Goal: Task Accomplishment & Management: Manage account settings

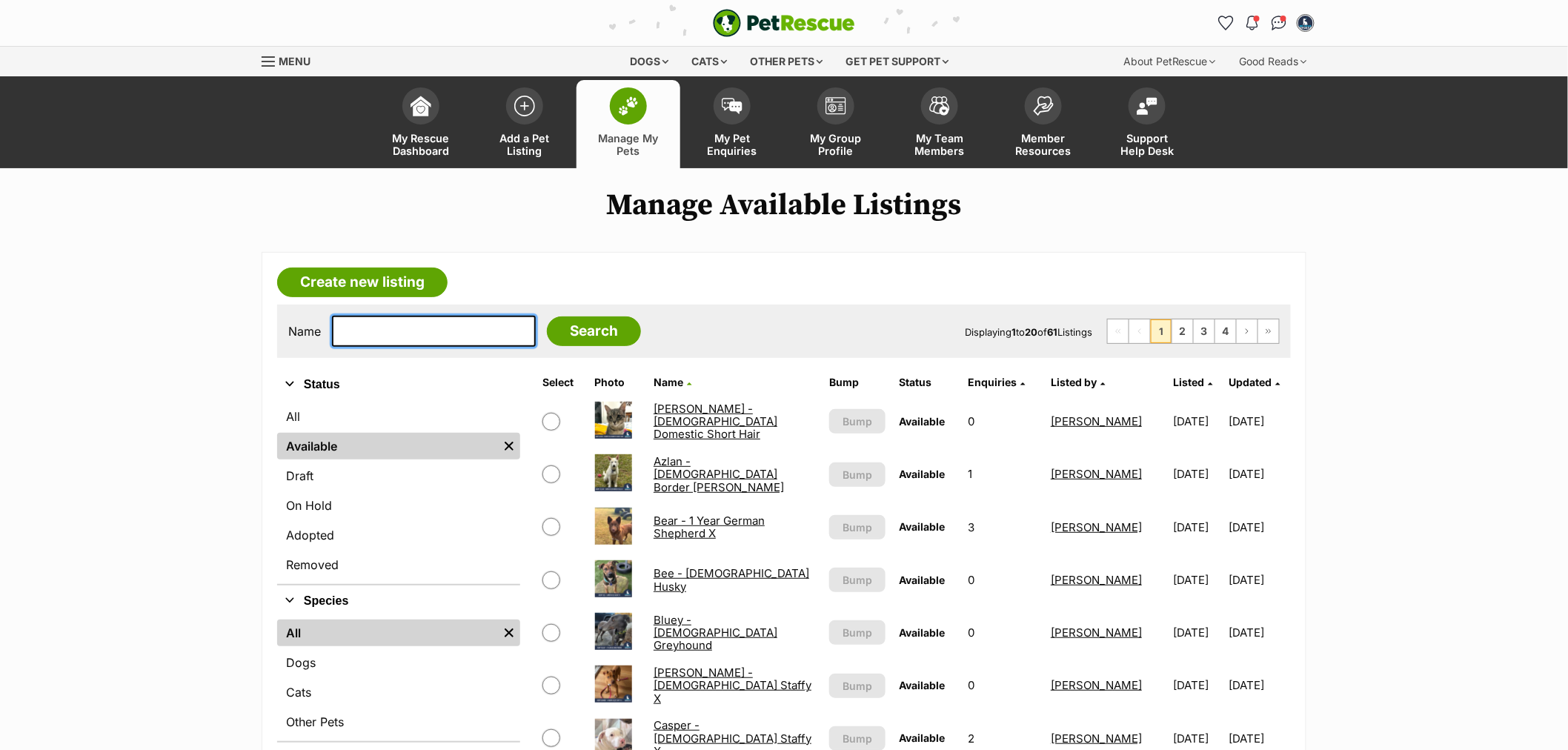
click at [426, 328] on input "text" at bounding box center [434, 331] width 204 height 31
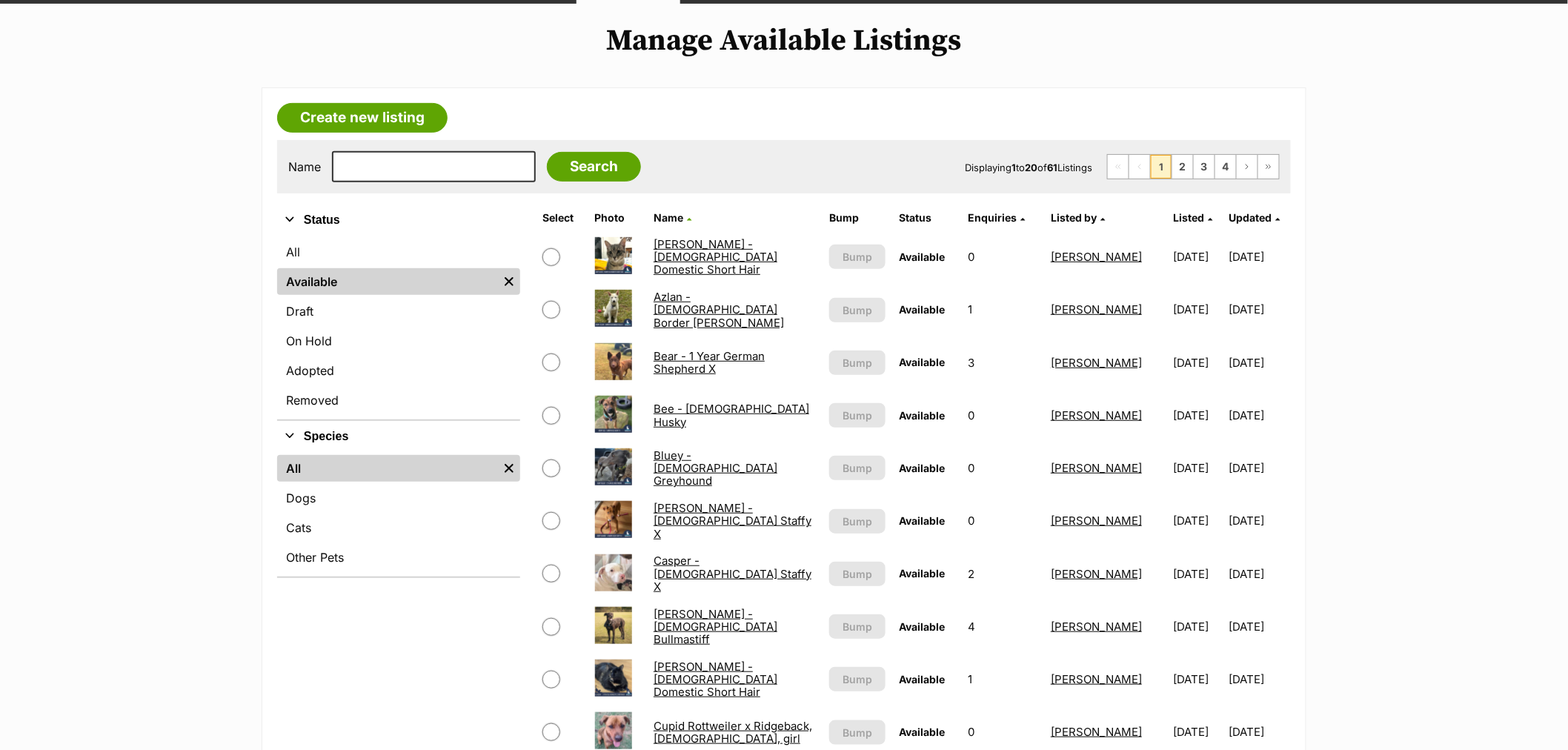
click at [685, 516] on link "[PERSON_NAME] - [DEMOGRAPHIC_DATA] Staffy X" at bounding box center [732, 521] width 158 height 40
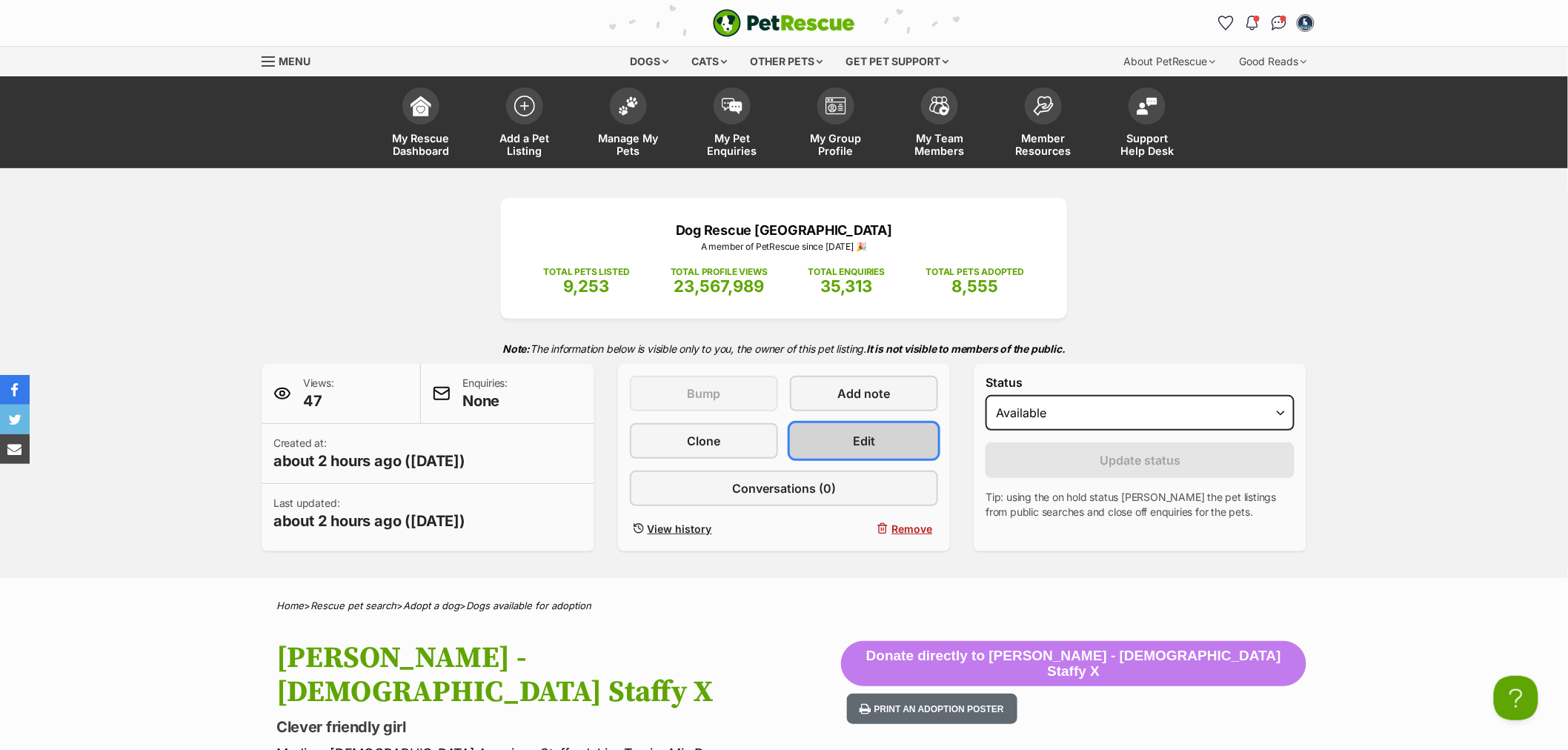
click at [849, 450] on link "Edit" at bounding box center [864, 440] width 148 height 35
click at [848, 430] on link "Edit" at bounding box center [864, 440] width 148 height 35
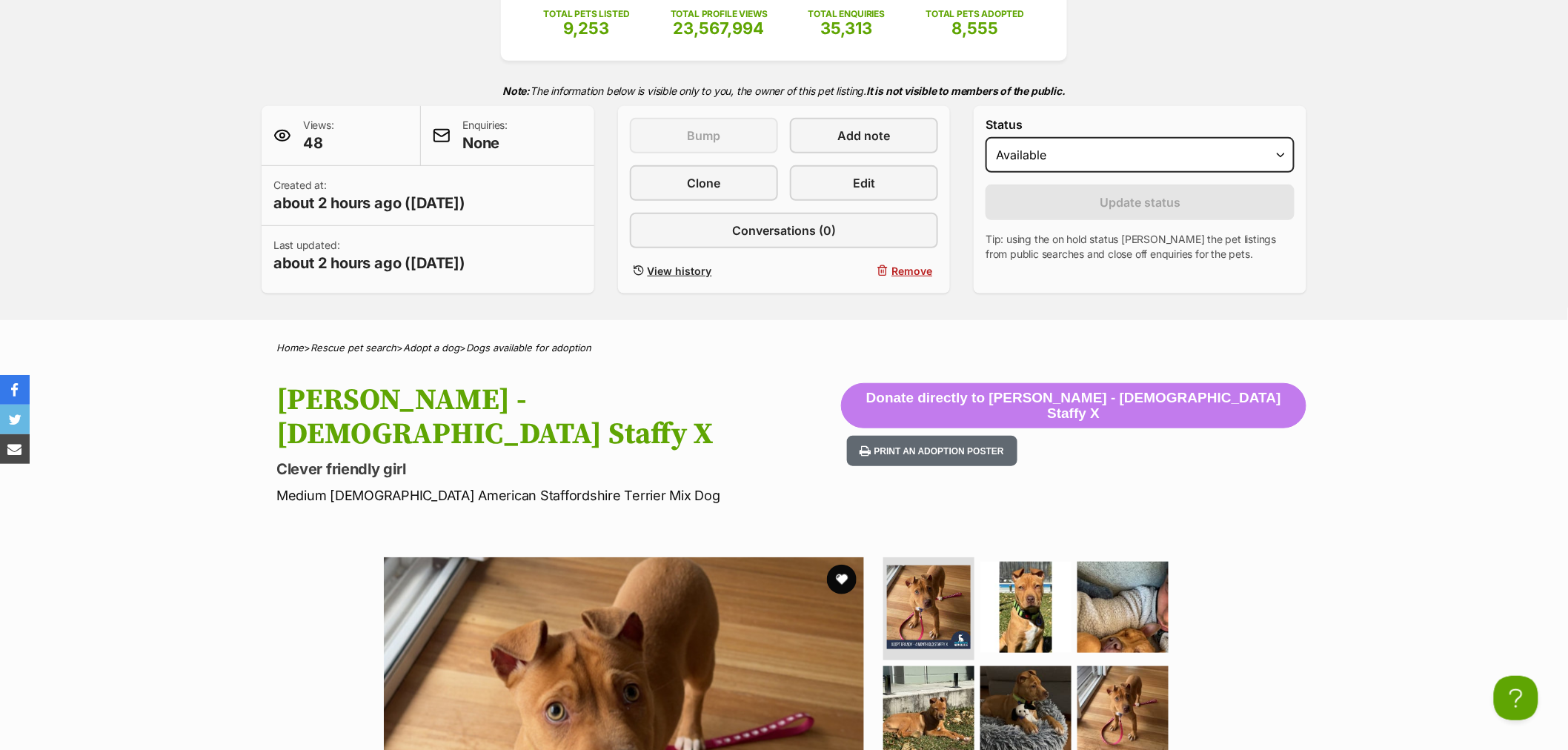
scroll to position [82, 0]
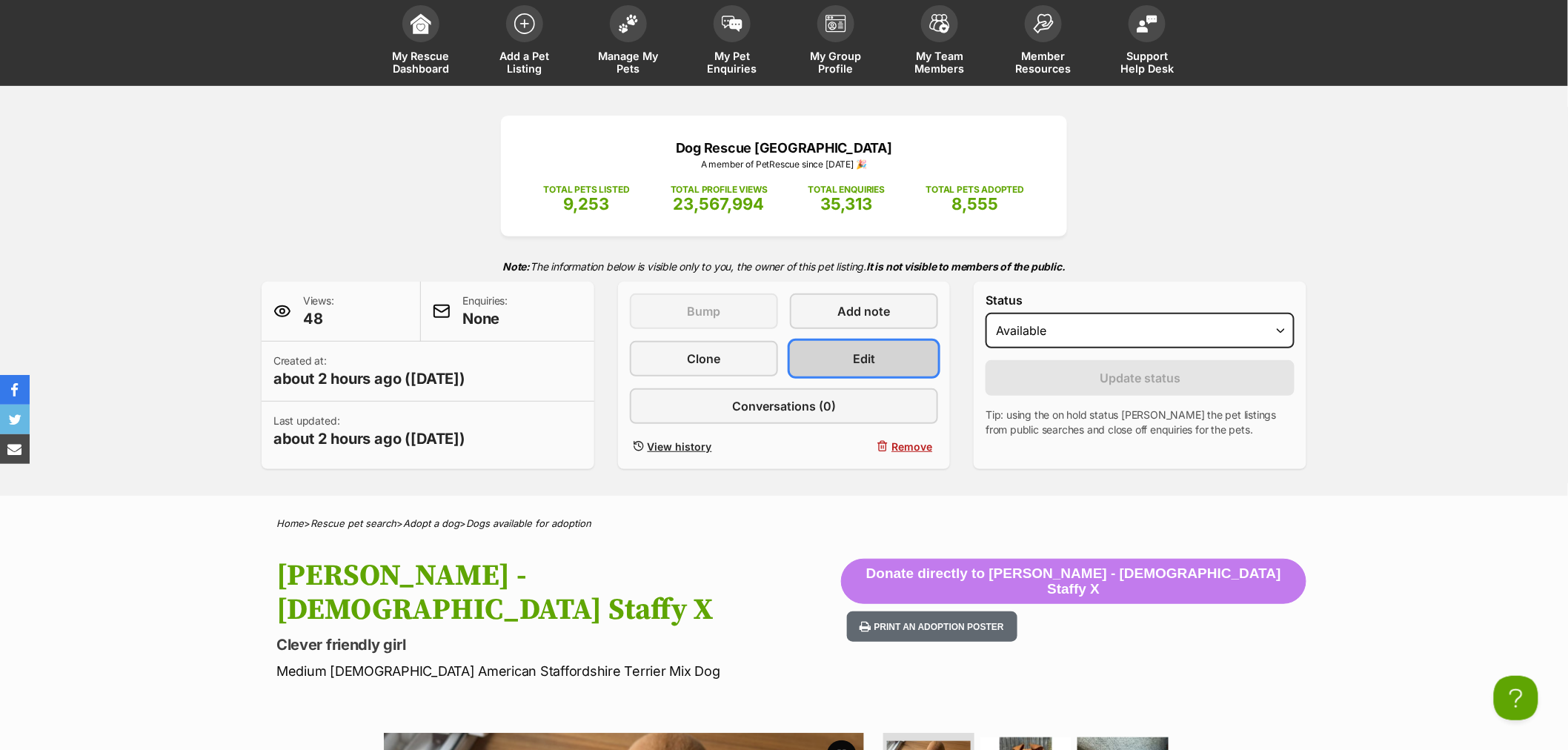
click at [857, 369] on link "Edit" at bounding box center [864, 359] width 148 height 35
click at [853, 359] on link "Edit" at bounding box center [864, 359] width 148 height 35
click at [847, 348] on link "Edit" at bounding box center [864, 359] width 148 height 35
click at [900, 365] on link "Edit" at bounding box center [864, 359] width 148 height 35
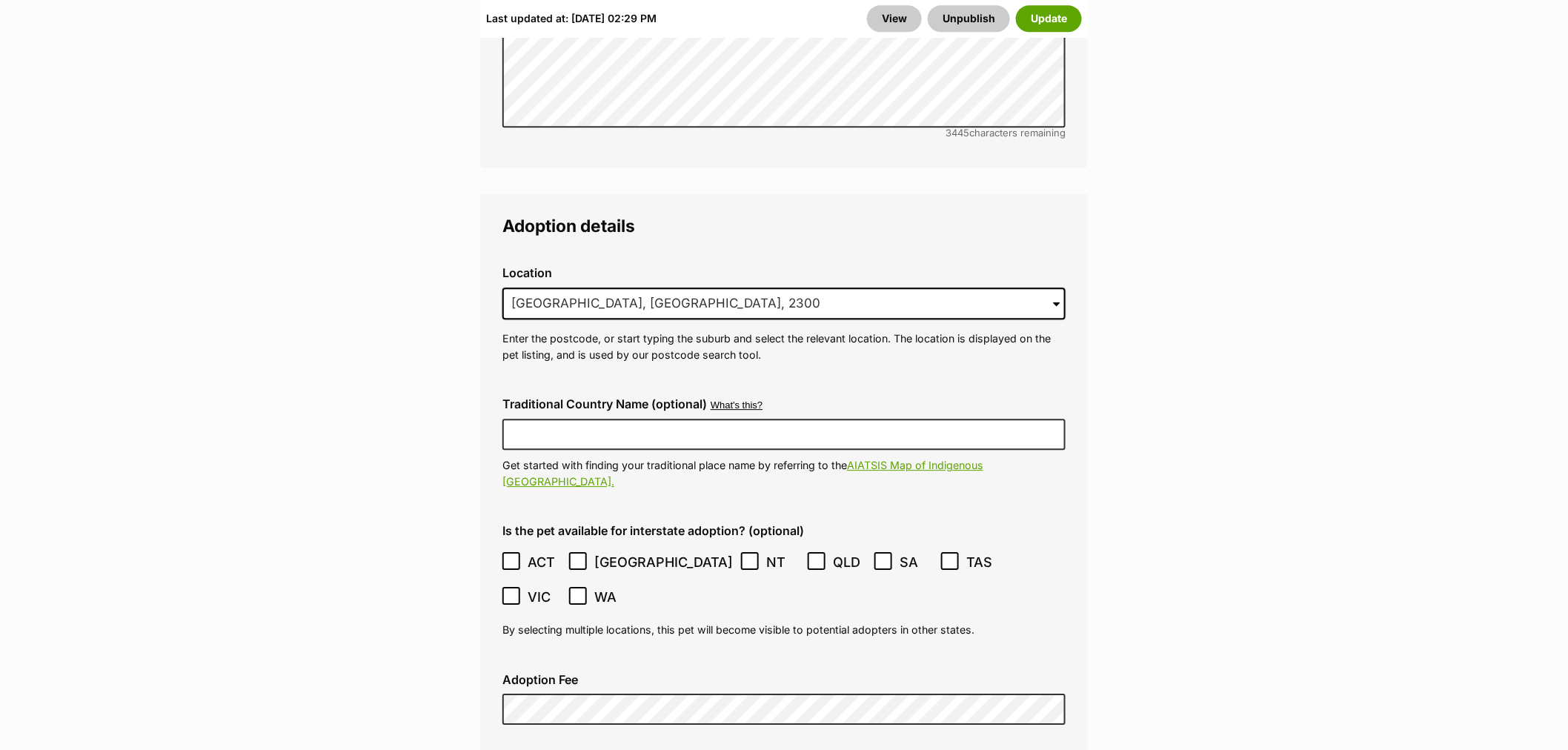
scroll to position [4198, 0]
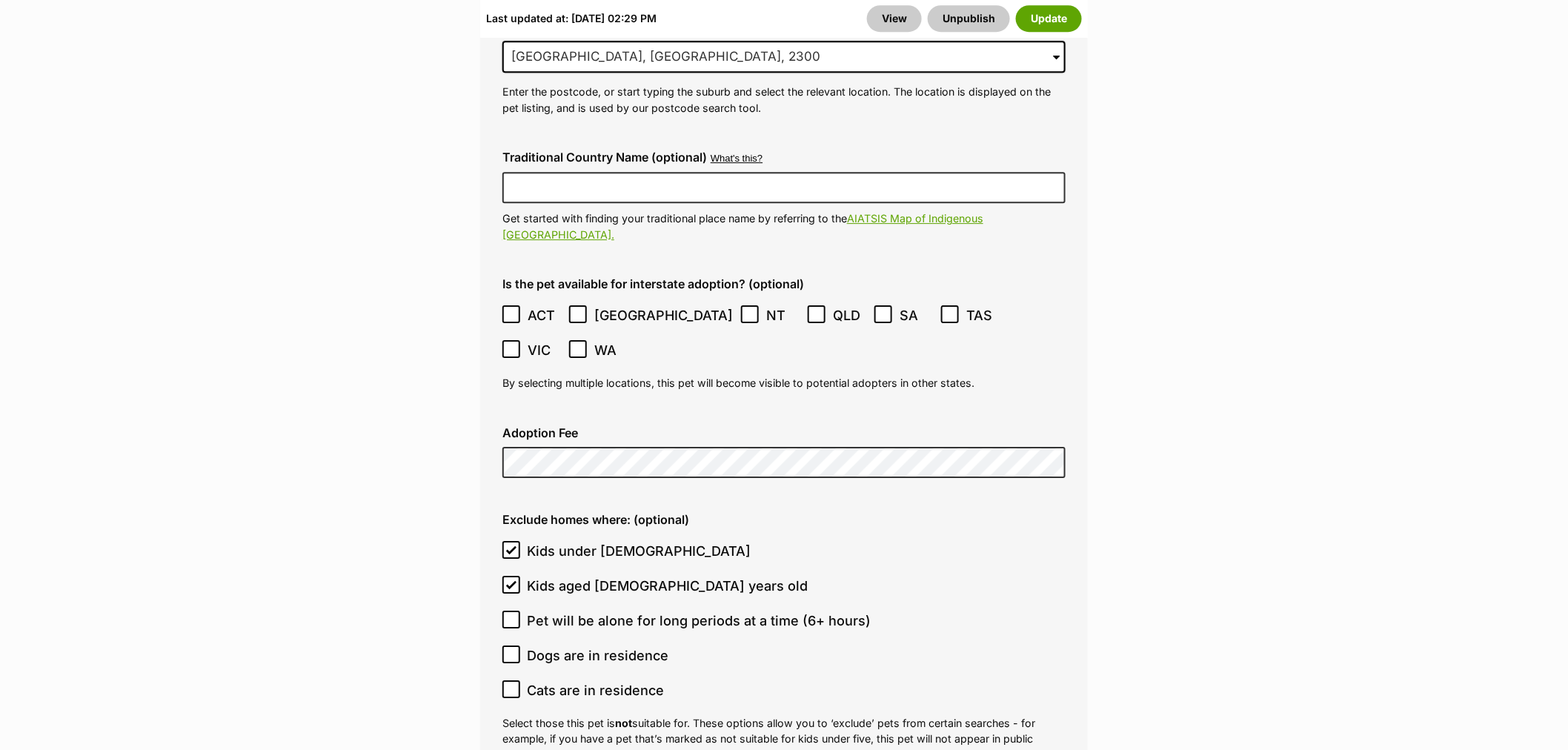
drag, startPoint x: 524, startPoint y: 492, endPoint x: 582, endPoint y: 479, distance: 59.4
click at [524, 576] on label "Kids aged 6-12 years old" at bounding box center [780, 586] width 556 height 20
click at [521, 576] on input "Kids aged 6-12 years old" at bounding box center [511, 584] width 18 height 18
checkbox input "false"
click at [1050, 29] on button "Update" at bounding box center [1049, 18] width 66 height 27
